Goal: Task Accomplishment & Management: Complete application form

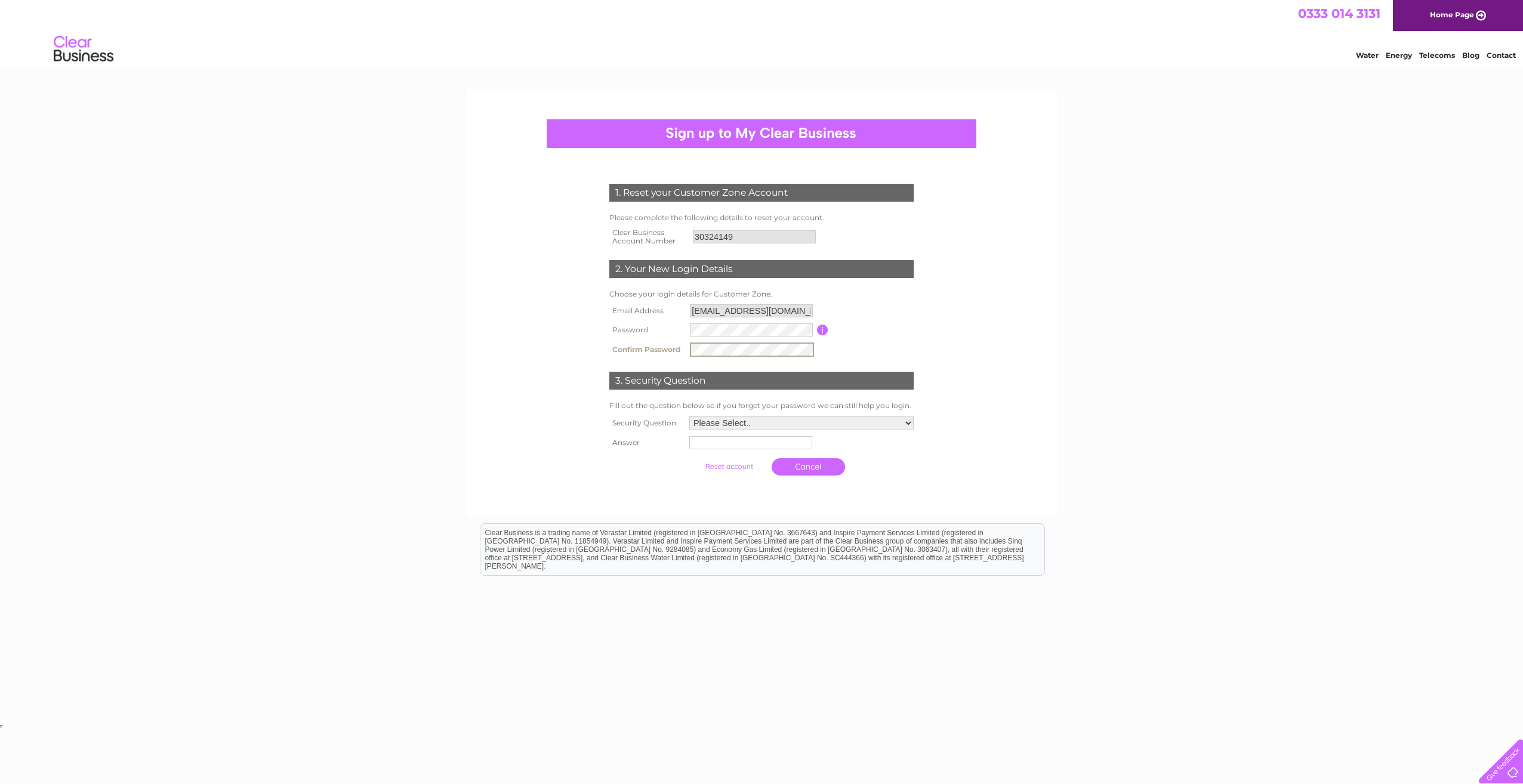
click at [813, 421] on select "Please Select.. In what town or city was your first job? In what town or city d…" at bounding box center [801, 423] width 225 height 14
select select "1"
click at [688, 416] on select "Please Select.. In what town or city was your first job? In what town or city d…" at bounding box center [800, 422] width 225 height 15
click at [800, 445] on input "text" at bounding box center [751, 442] width 124 height 14
type input "[GEOGRAPHIC_DATA]"
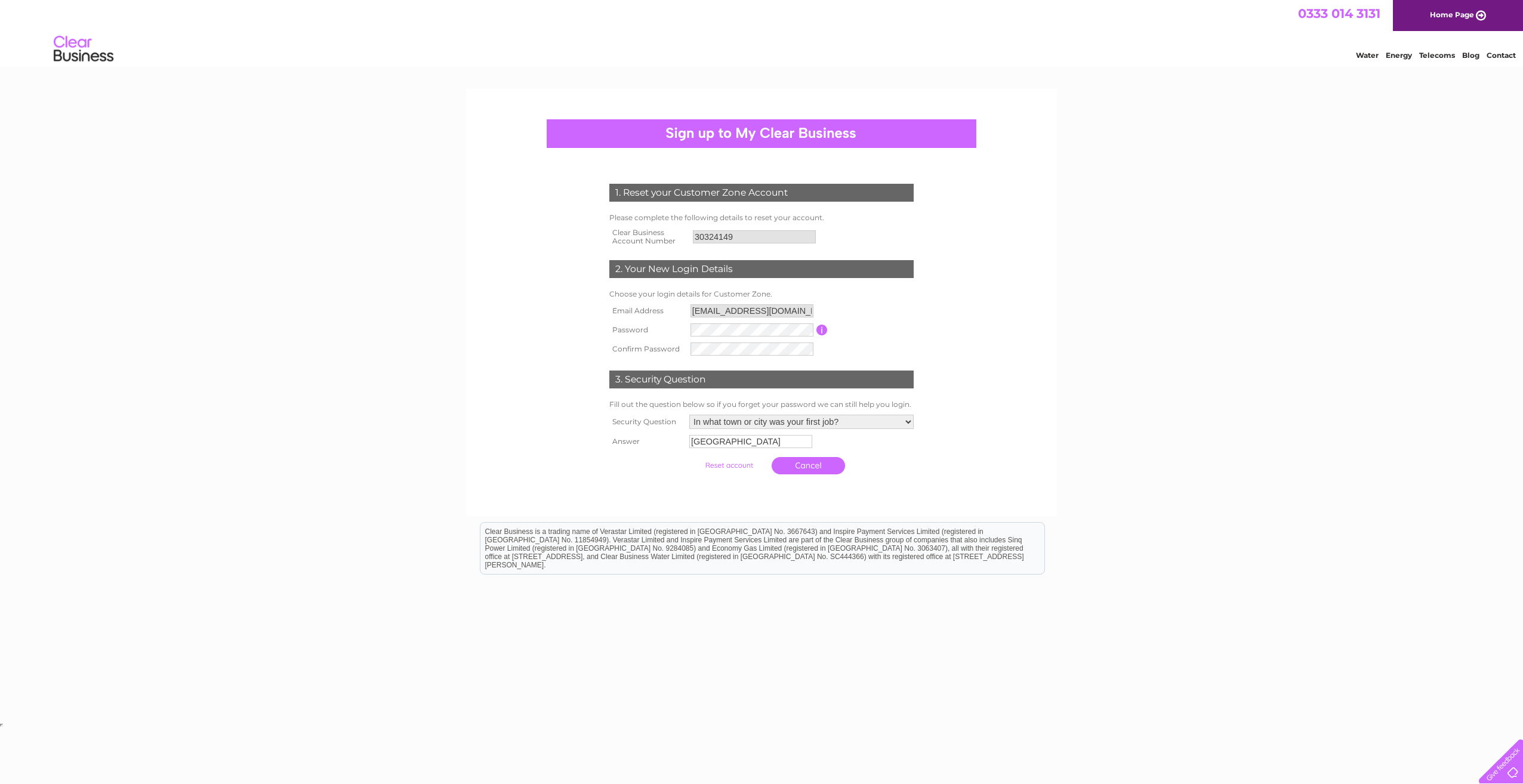
click at [735, 466] on input "submit" at bounding box center [728, 465] width 73 height 16
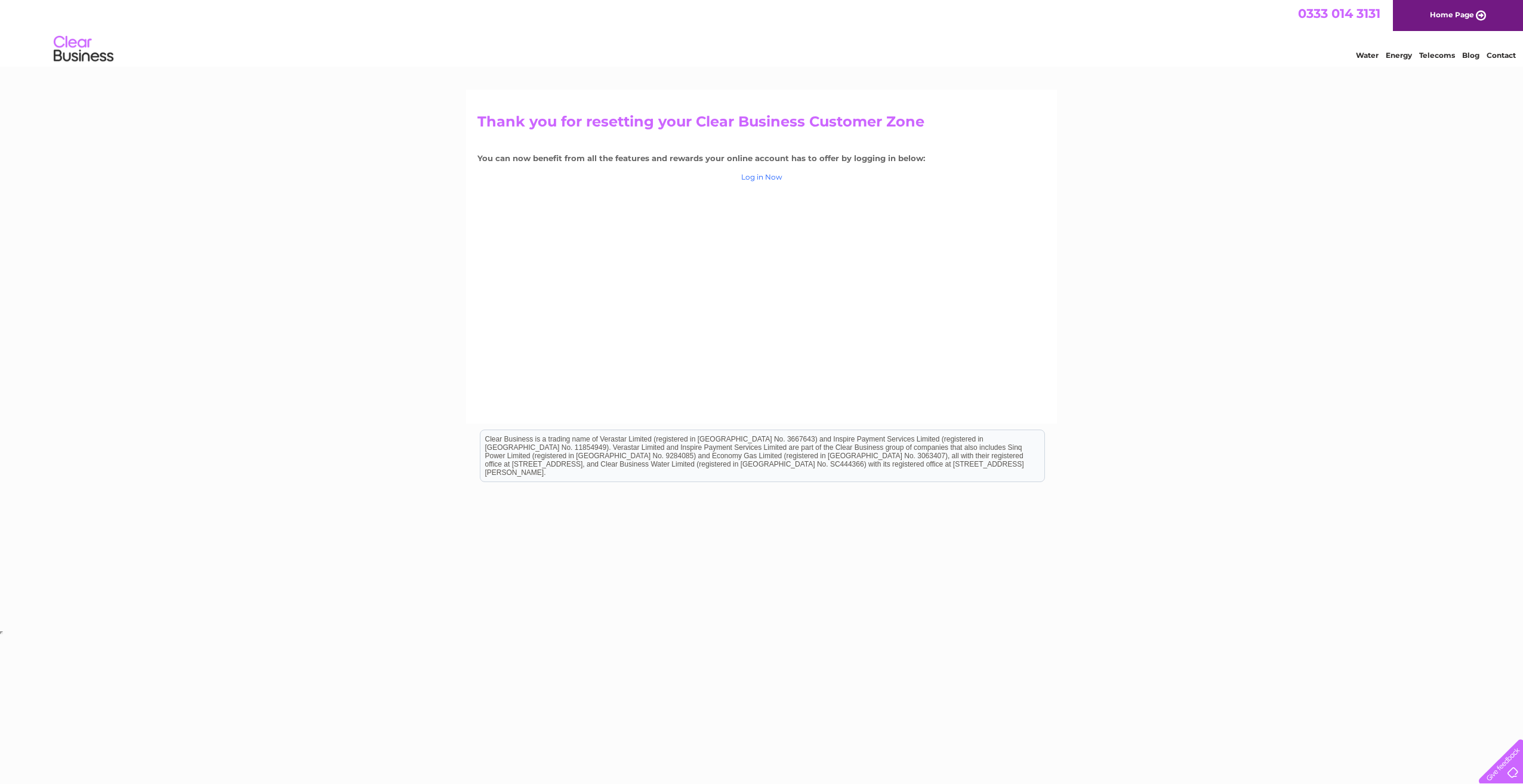
click at [762, 175] on link "Log in Now" at bounding box center [761, 177] width 41 height 9
